Goal: Transaction & Acquisition: Book appointment/travel/reservation

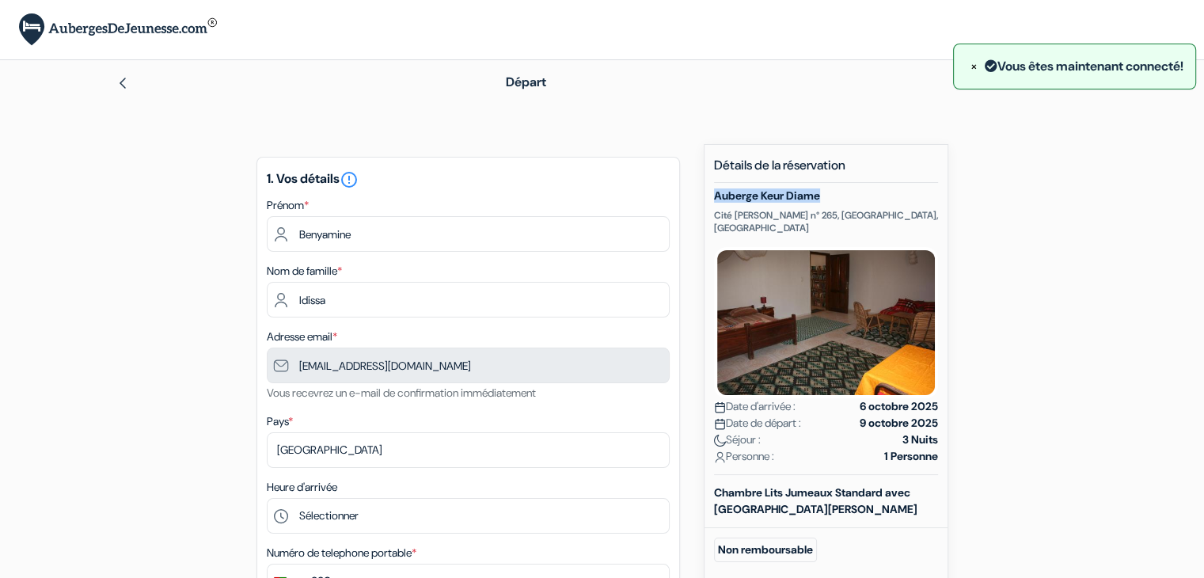
drag, startPoint x: 827, startPoint y: 198, endPoint x: 716, endPoint y: 196, distance: 110.9
click at [716, 196] on h5 "Auberge Keur Diame" at bounding box center [826, 195] width 224 height 13
copy h5 "Auberge Keur Diame"
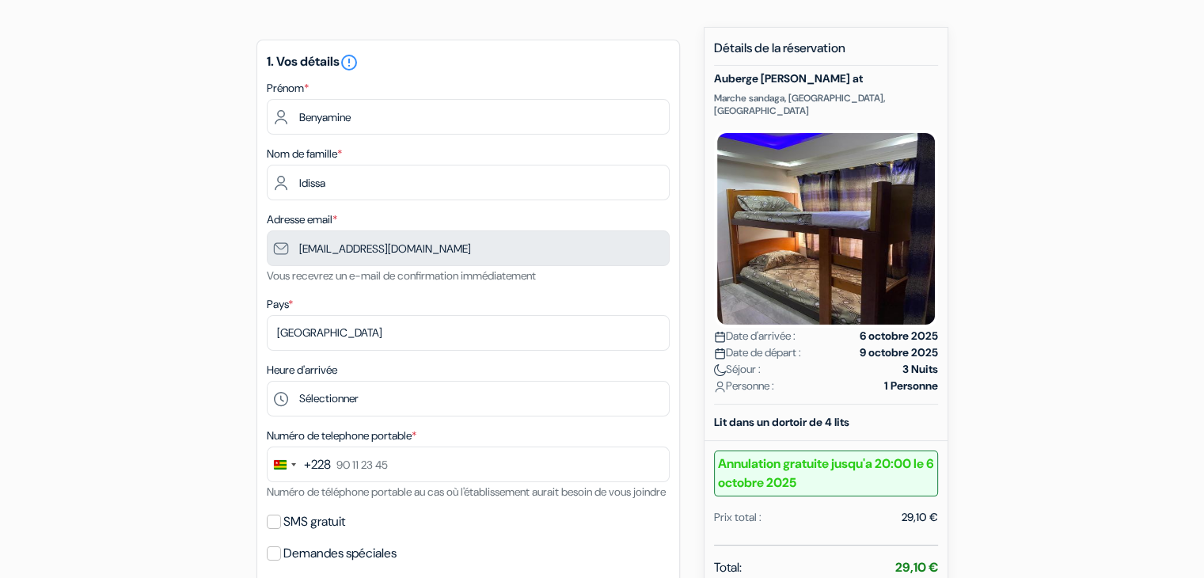
scroll to position [156, 0]
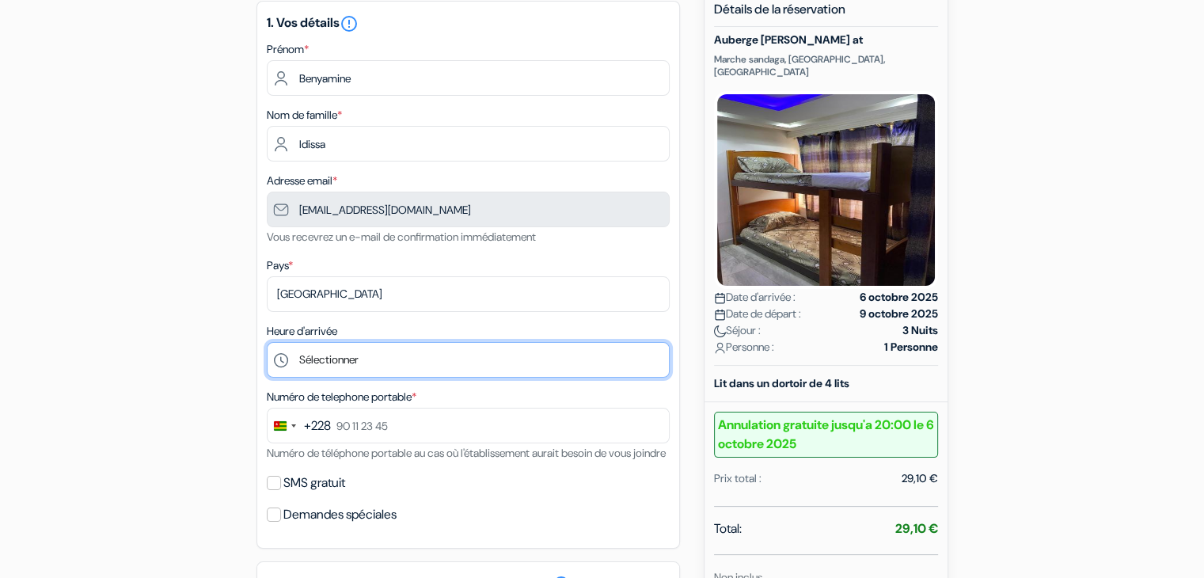
click at [362, 360] on select "Sélectionner 12:00 13:00 14:00 15:00 16:00 17:00 18:00 19:00 20:00 21:00 22:00 …" at bounding box center [468, 360] width 403 height 36
select select "19"
click at [267, 343] on select "Sélectionner 12:00 13:00 14:00 15:00 16:00 17:00 18:00 19:00 20:00 21:00 22:00 …" at bounding box center [468, 360] width 403 height 36
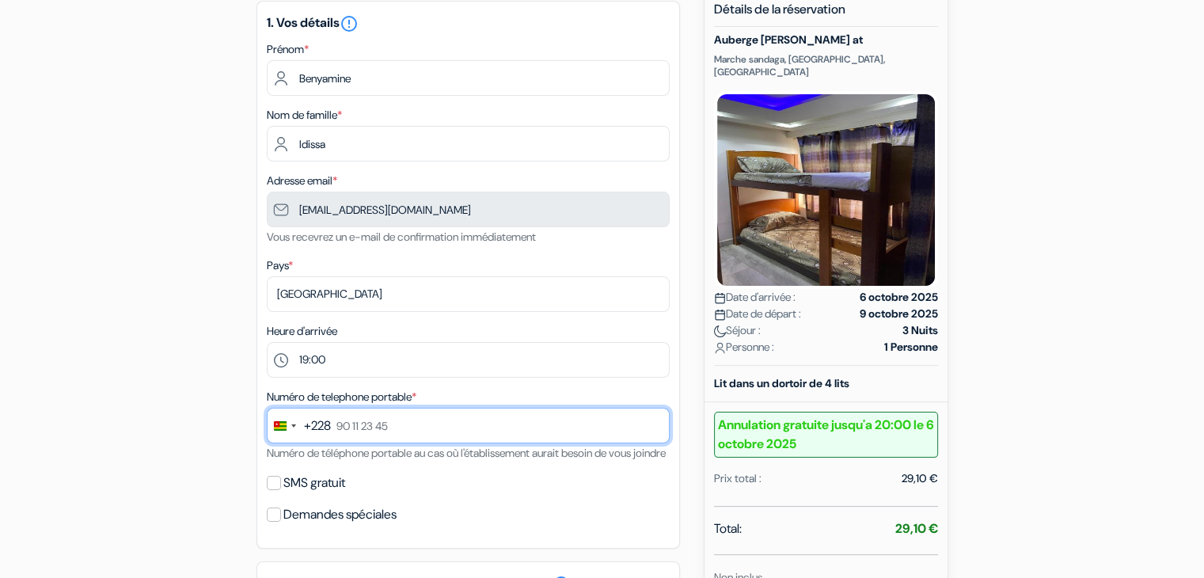
click at [420, 426] on input "text" at bounding box center [468, 426] width 403 height 36
type input "781736225"
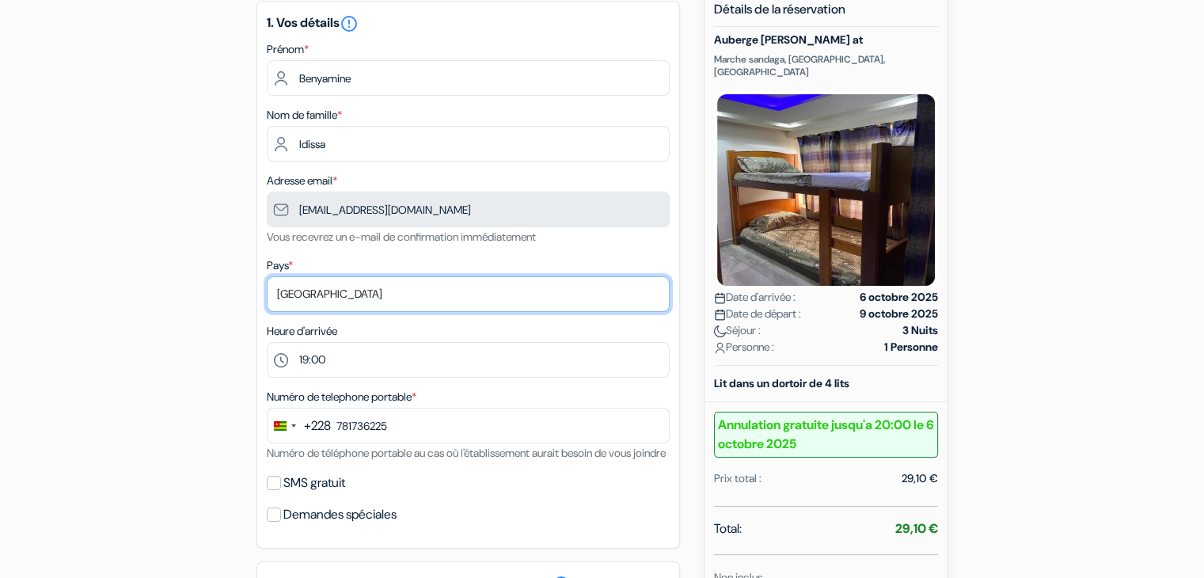
select select "sn"
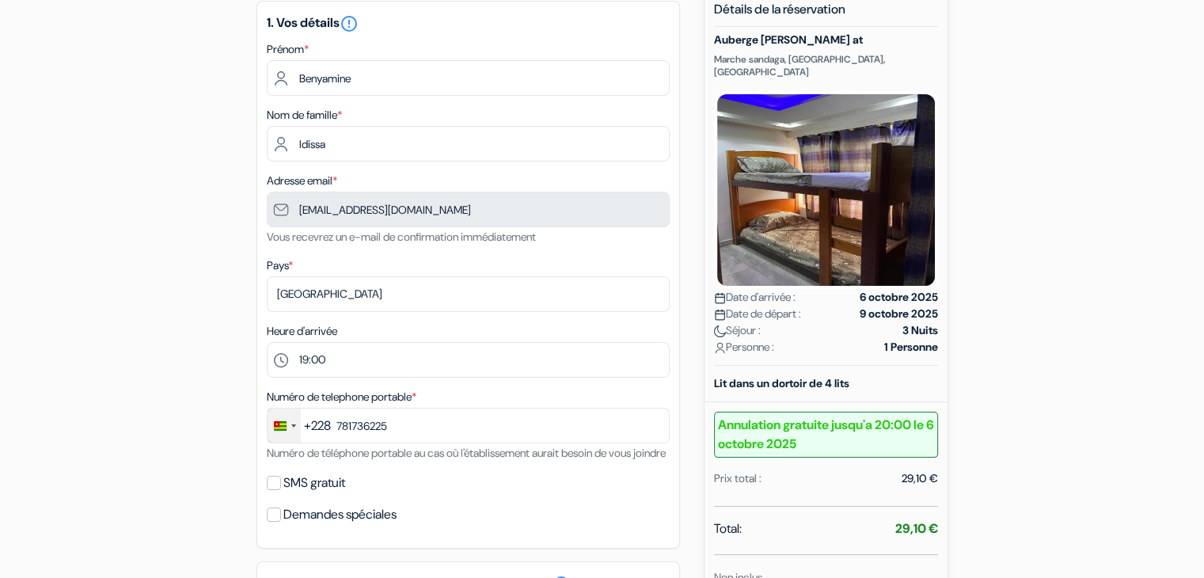
click at [291, 427] on div "Change country, selected Togo (+228)" at bounding box center [293, 425] width 5 height 3
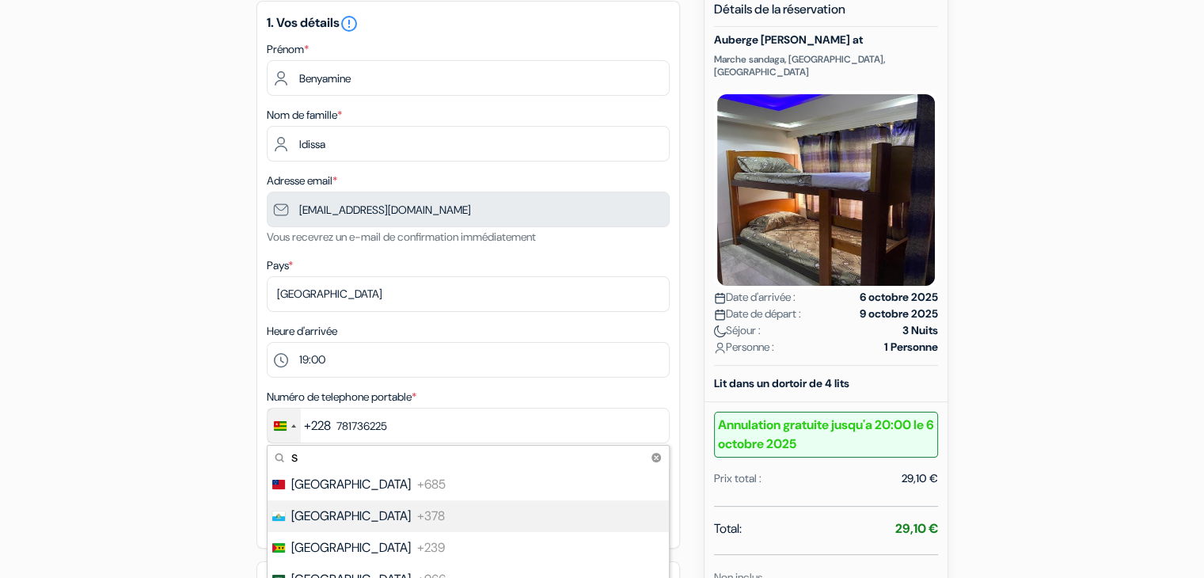
type input "[GEOGRAPHIC_DATA]"
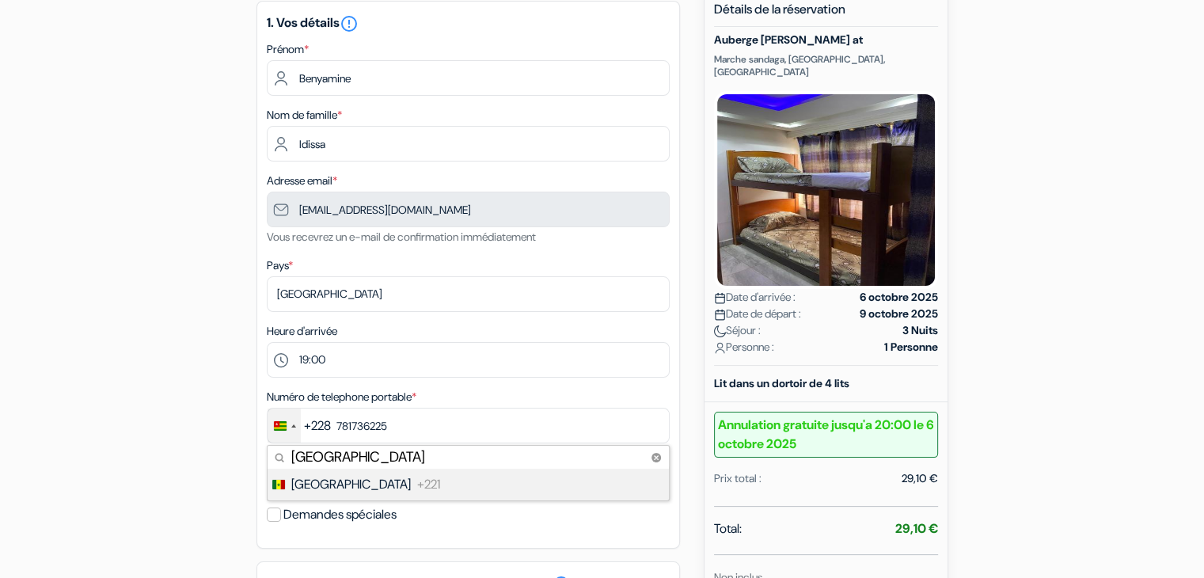
click at [387, 495] on li "Senegal +221" at bounding box center [467, 485] width 403 height 32
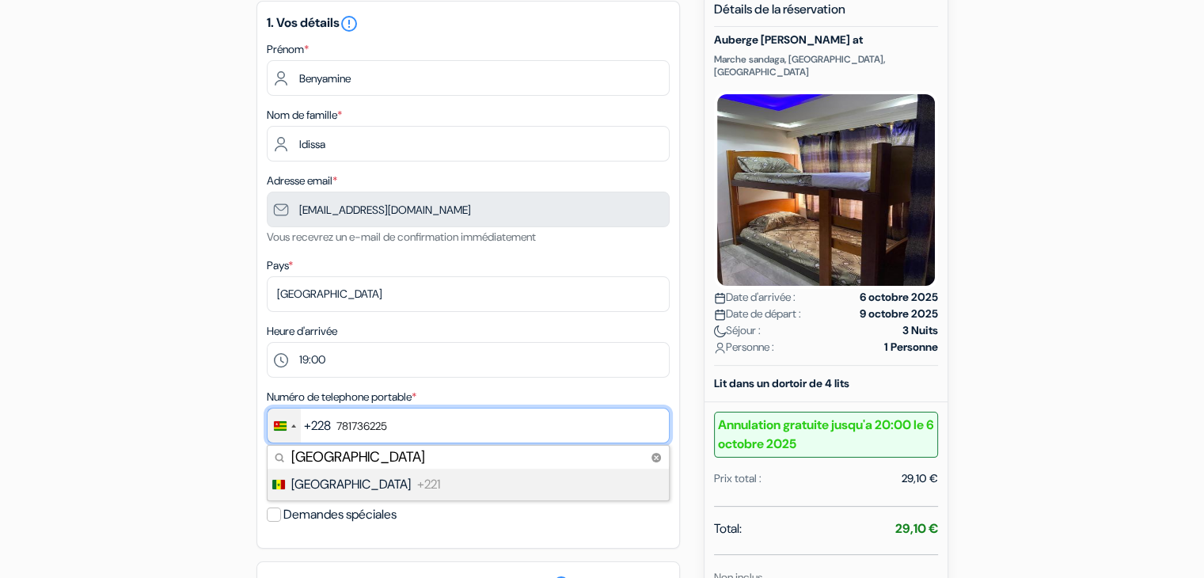
type input "78 173 62 25"
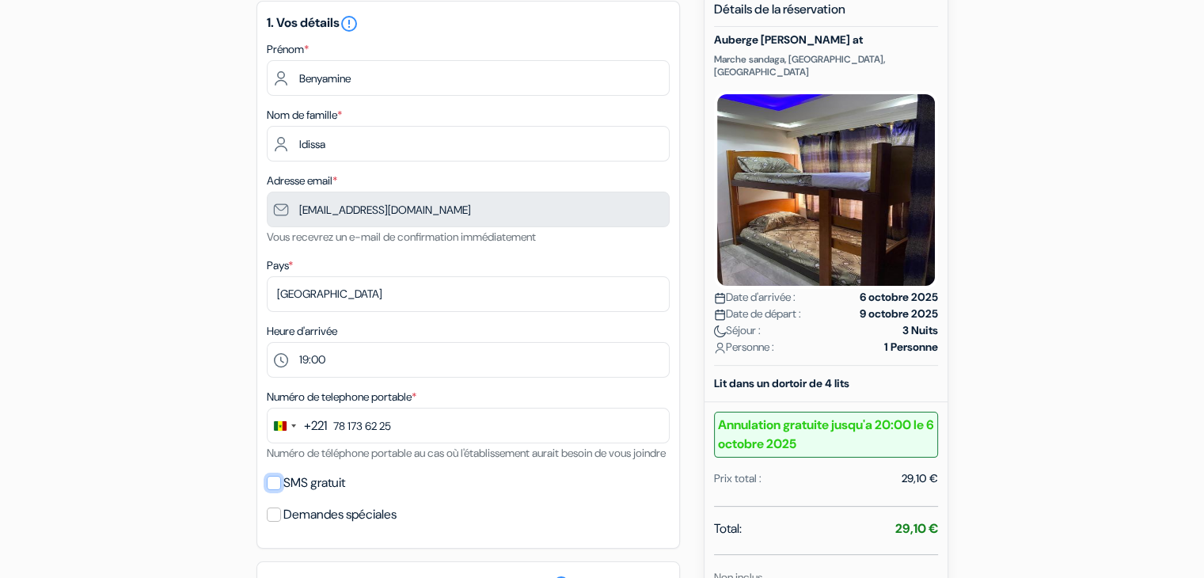
click at [272, 490] on input "SMS gratuit" at bounding box center [274, 483] width 14 height 14
checkbox input "true"
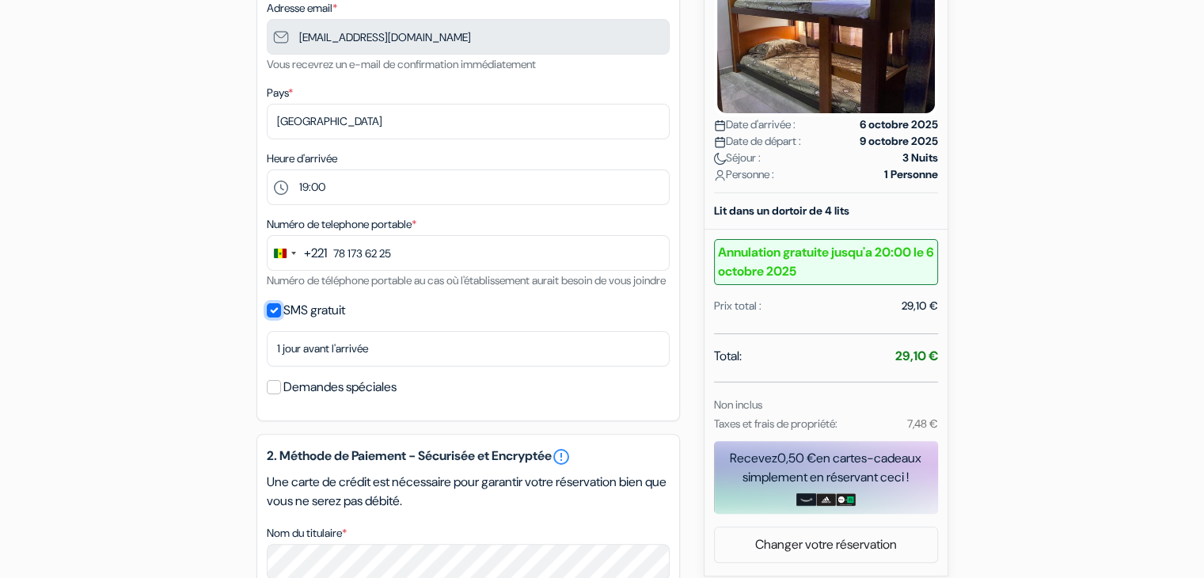
scroll to position [339, 0]
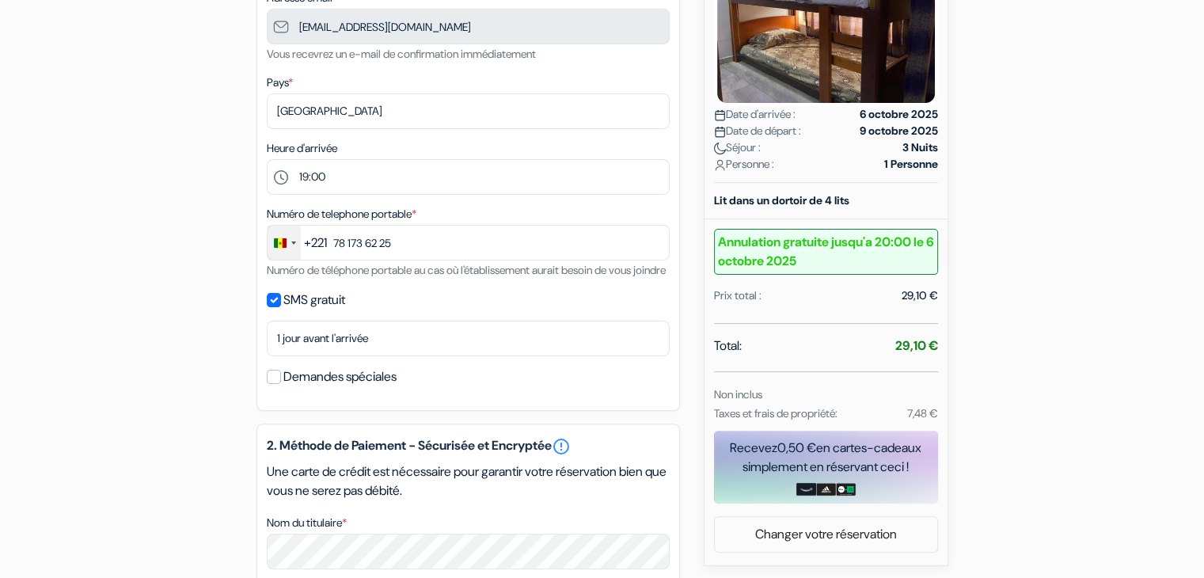
click at [280, 251] on div "Change country, selected Senegal (+221)" at bounding box center [284, 243] width 33 height 34
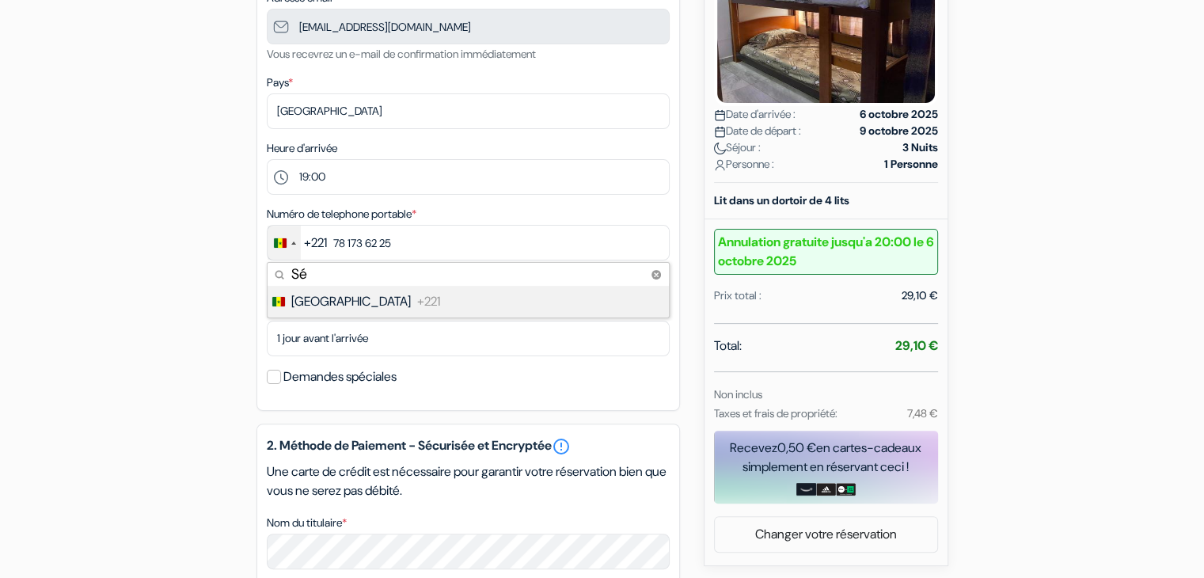
type input "S"
type input "[GEOGRAPHIC_DATA]"
click at [404, 299] on li "[GEOGRAPHIC_DATA] +228" at bounding box center [467, 302] width 403 height 32
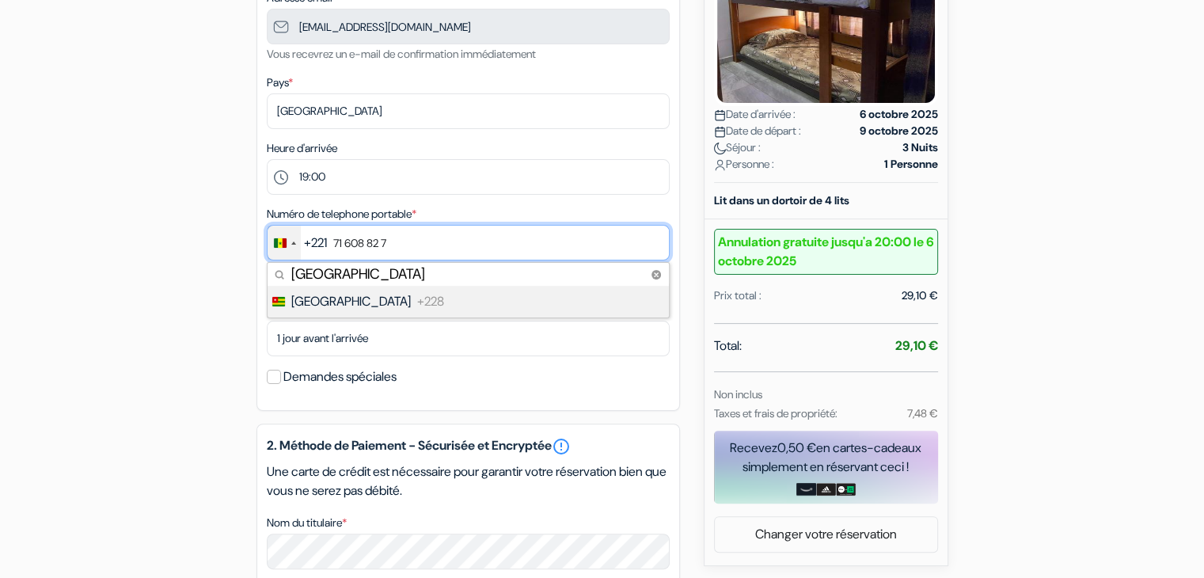
type input "71 60 88 27"
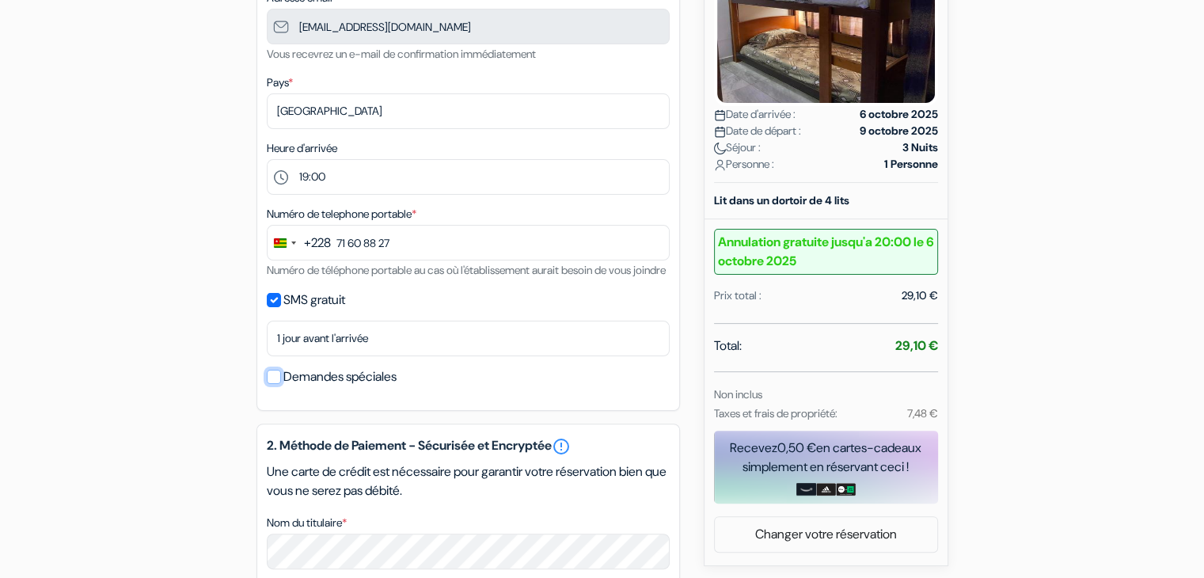
click at [272, 384] on input "Demandes spéciales" at bounding box center [274, 377] width 14 height 14
checkbox input "true"
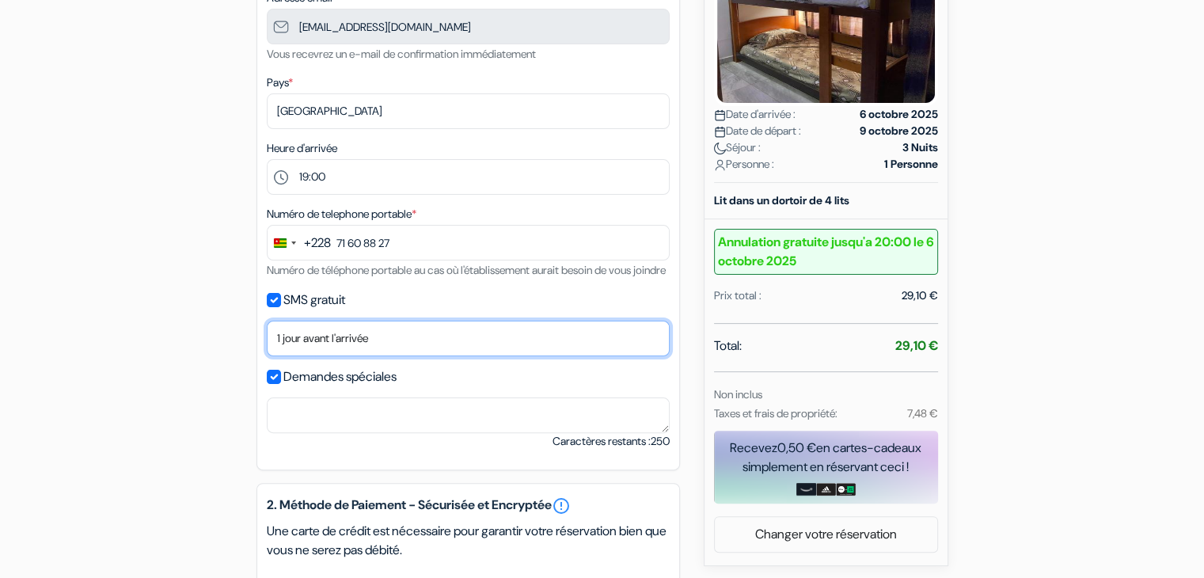
click at [390, 354] on select "Non merci Maintenant Le jour de votre arrivée 1 jour avant l'arrivée 2 jours av…" at bounding box center [468, 339] width 403 height 36
select select "now"
click at [267, 340] on select "Non merci Maintenant Le jour de votre arrivée 1 jour avant l'arrivée 2 jours av…" at bounding box center [468, 339] width 403 height 36
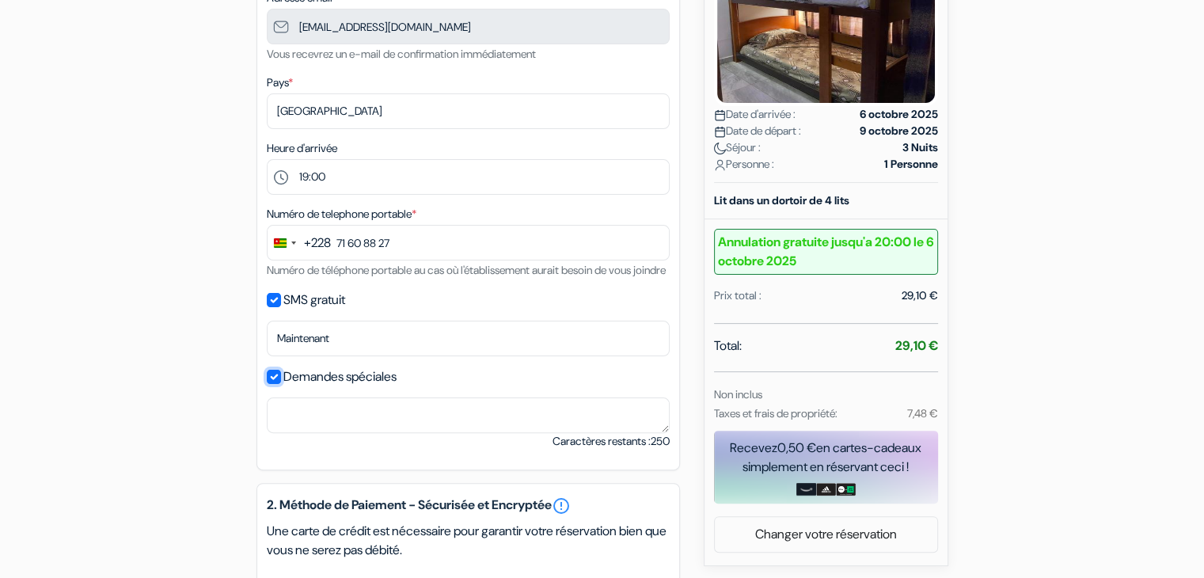
click at [268, 384] on input "Demandes spéciales" at bounding box center [274, 377] width 14 height 14
checkbox input "false"
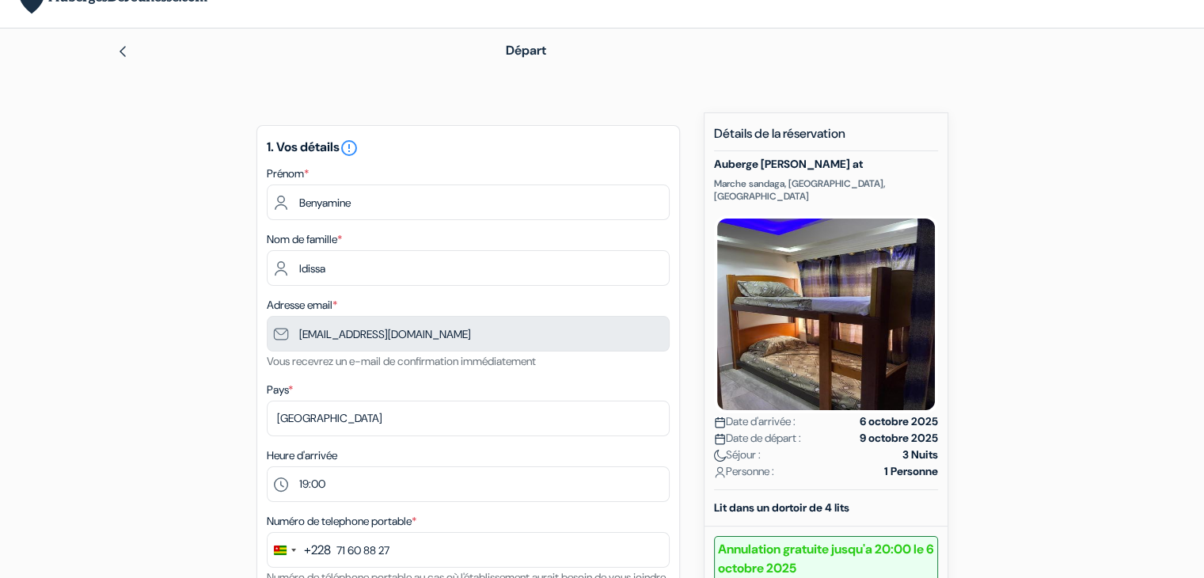
scroll to position [27, 0]
